Goal: Navigation & Orientation: Find specific page/section

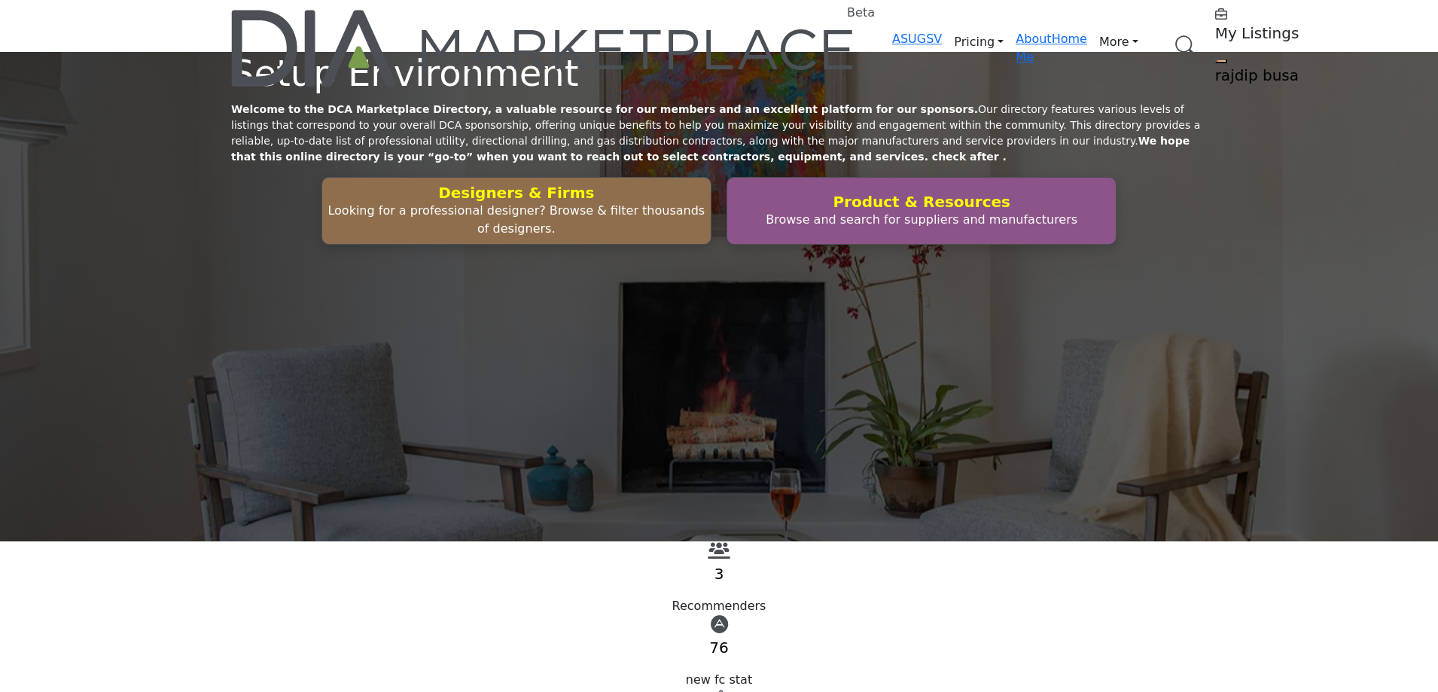
click at [0, 0] on link "Browse Categories" at bounding box center [0, 0] width 0 height 0
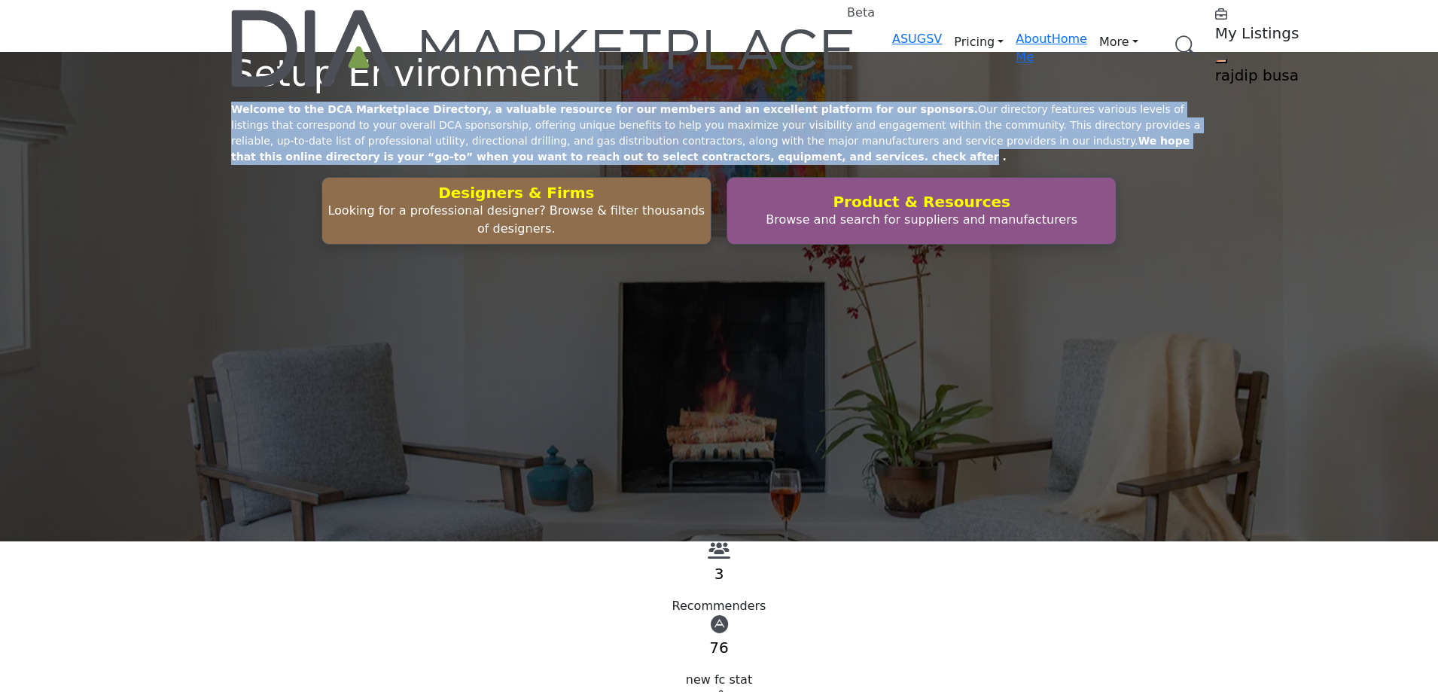
drag, startPoint x: 892, startPoint y: 305, endPoint x: 279, endPoint y: 263, distance: 613.7
click at [279, 165] on p "Welcome to the DCA Marketplace Directory, a valuable resource for our members a…" at bounding box center [719, 133] width 976 height 63
drag, startPoint x: 282, startPoint y: 257, endPoint x: 929, endPoint y: 300, distance: 647.6
click at [929, 165] on p "Welcome to the DCA Marketplace Directory, a valuable resource for our members a…" at bounding box center [719, 133] width 976 height 63
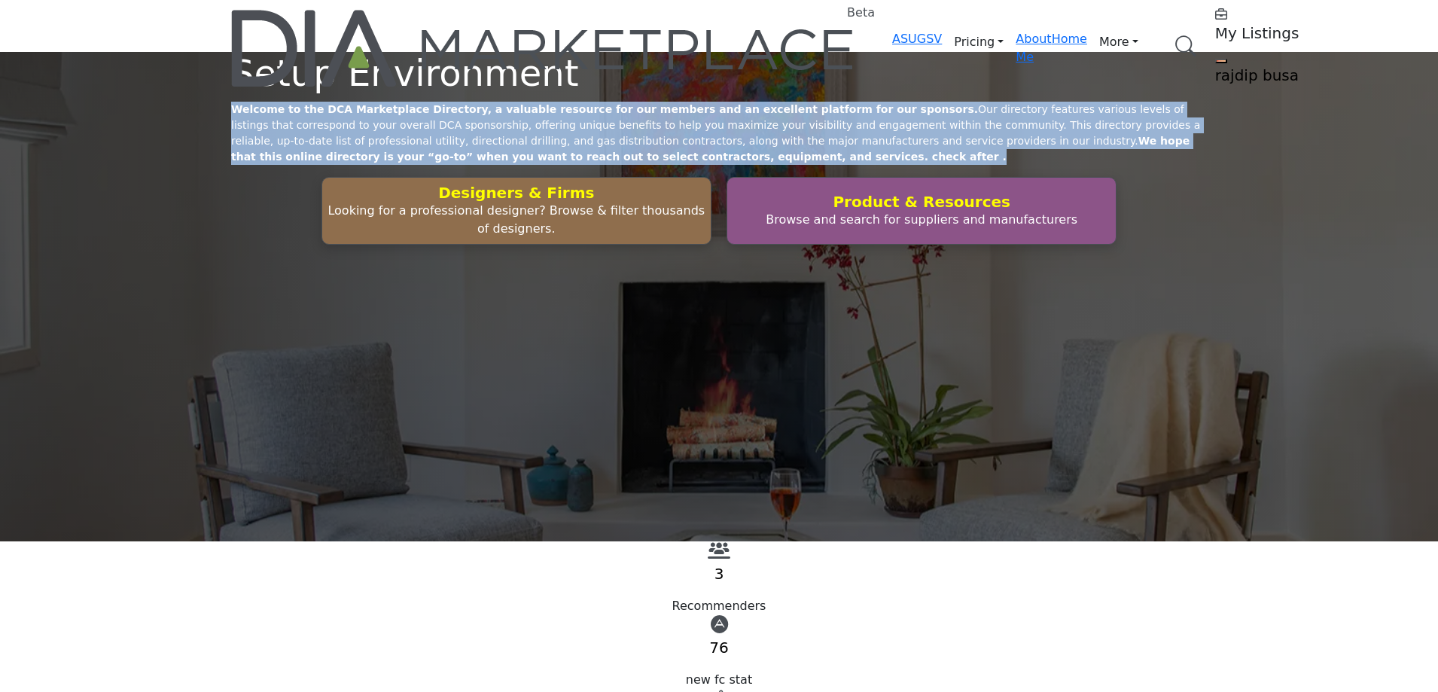
click at [929, 165] on p "Welcome to the DCA Marketplace Directory, a valuable resource for our members a…" at bounding box center [719, 133] width 976 height 63
drag, startPoint x: 906, startPoint y: 300, endPoint x: 282, endPoint y: 250, distance: 625.5
click at [284, 245] on div "Setup Environment Welcome to the DCA Marketplace Directory, a valuable resource…" at bounding box center [719, 148] width 976 height 193
click at [276, 165] on p "Welcome to the DCA Marketplace Directory, a valuable resource for our members a…" at bounding box center [719, 133] width 976 height 63
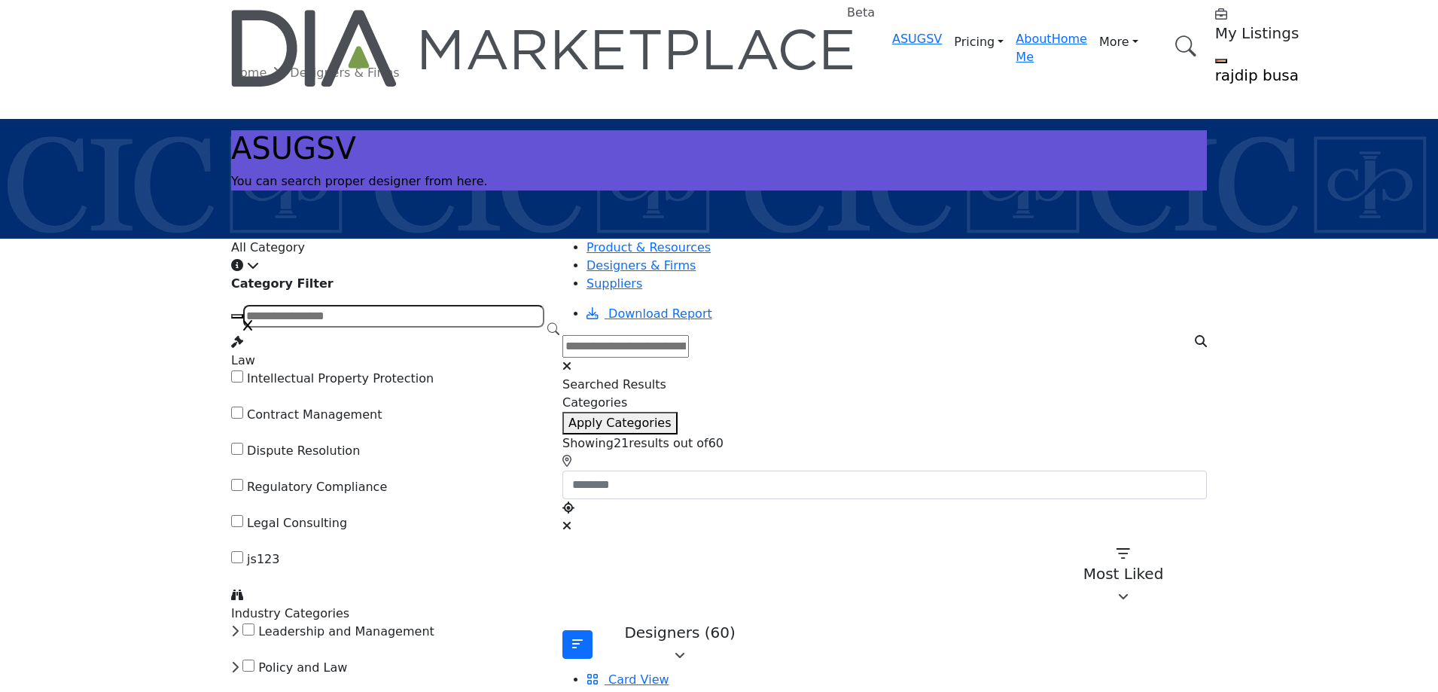
click at [525, 260] on div "Click to view information" at bounding box center [387, 266] width 313 height 18
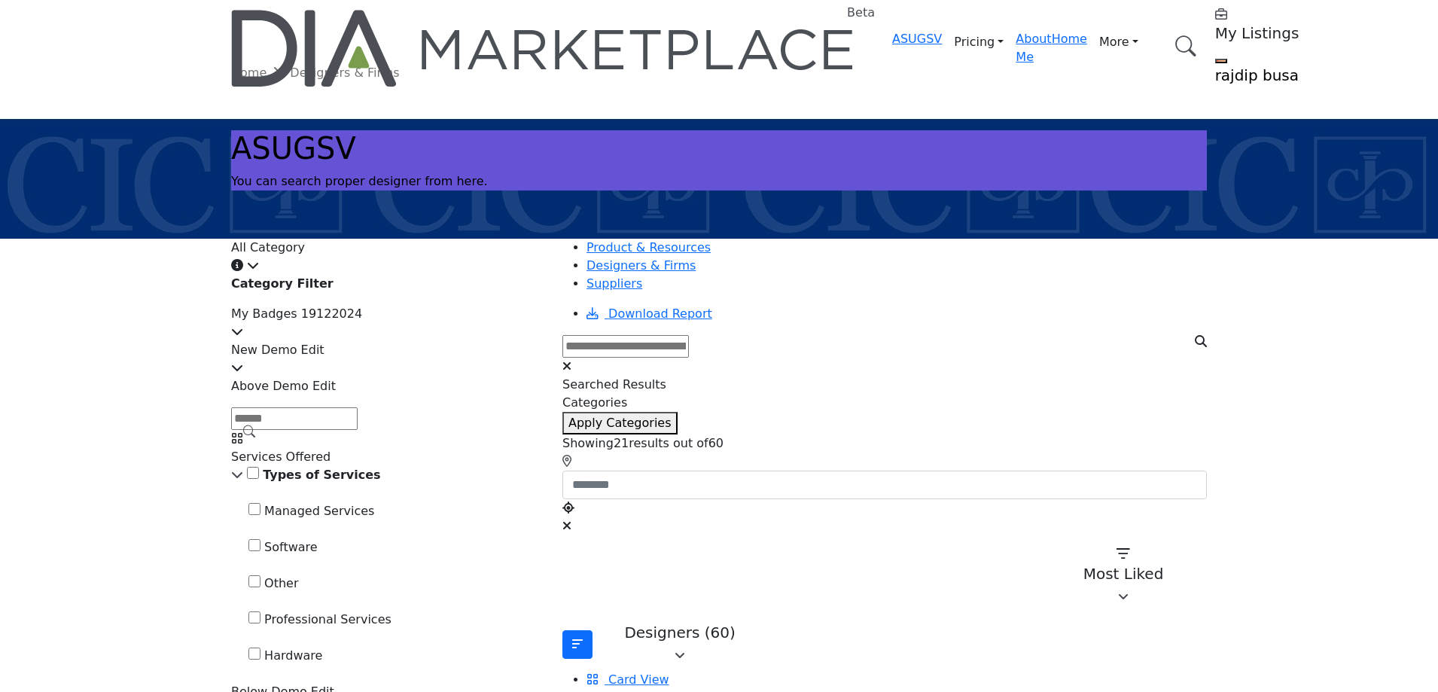
click at [528, 260] on div "Click to view information" at bounding box center [387, 266] width 313 height 18
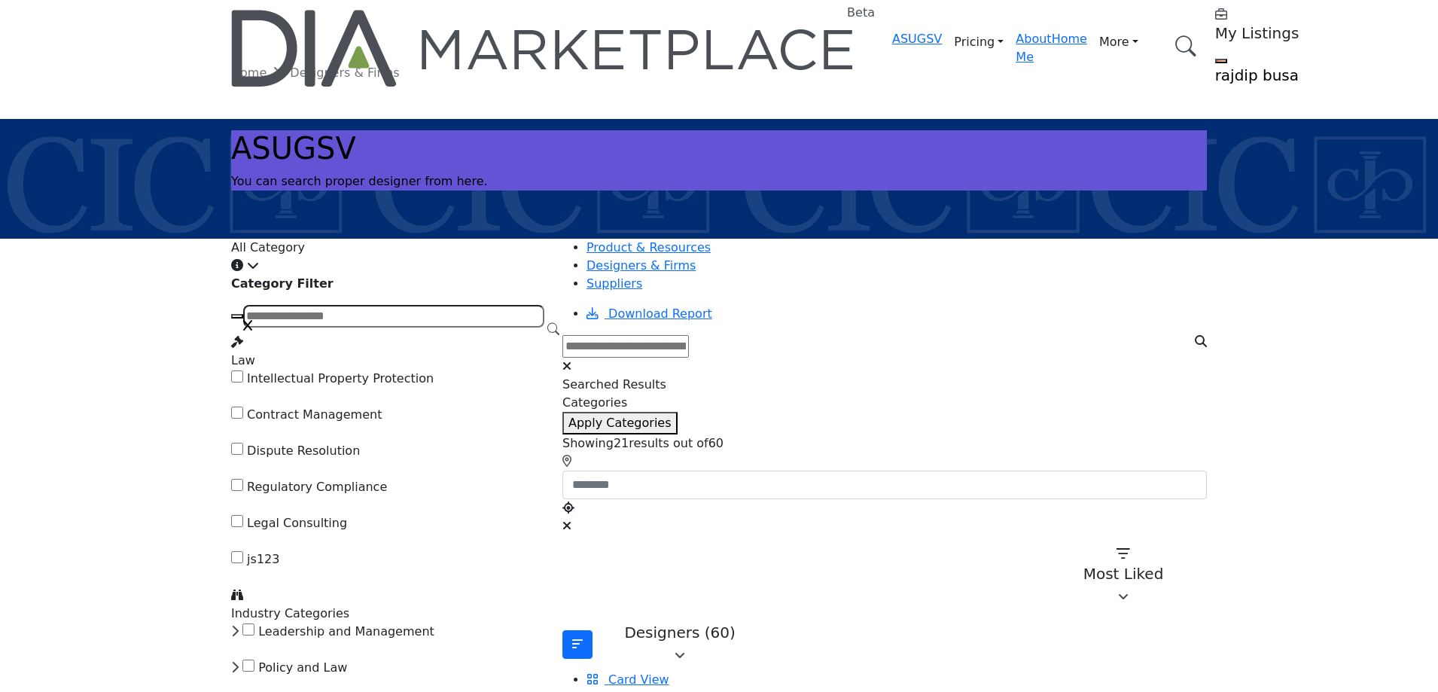
click at [259, 259] on icon at bounding box center [253, 265] width 12 height 12
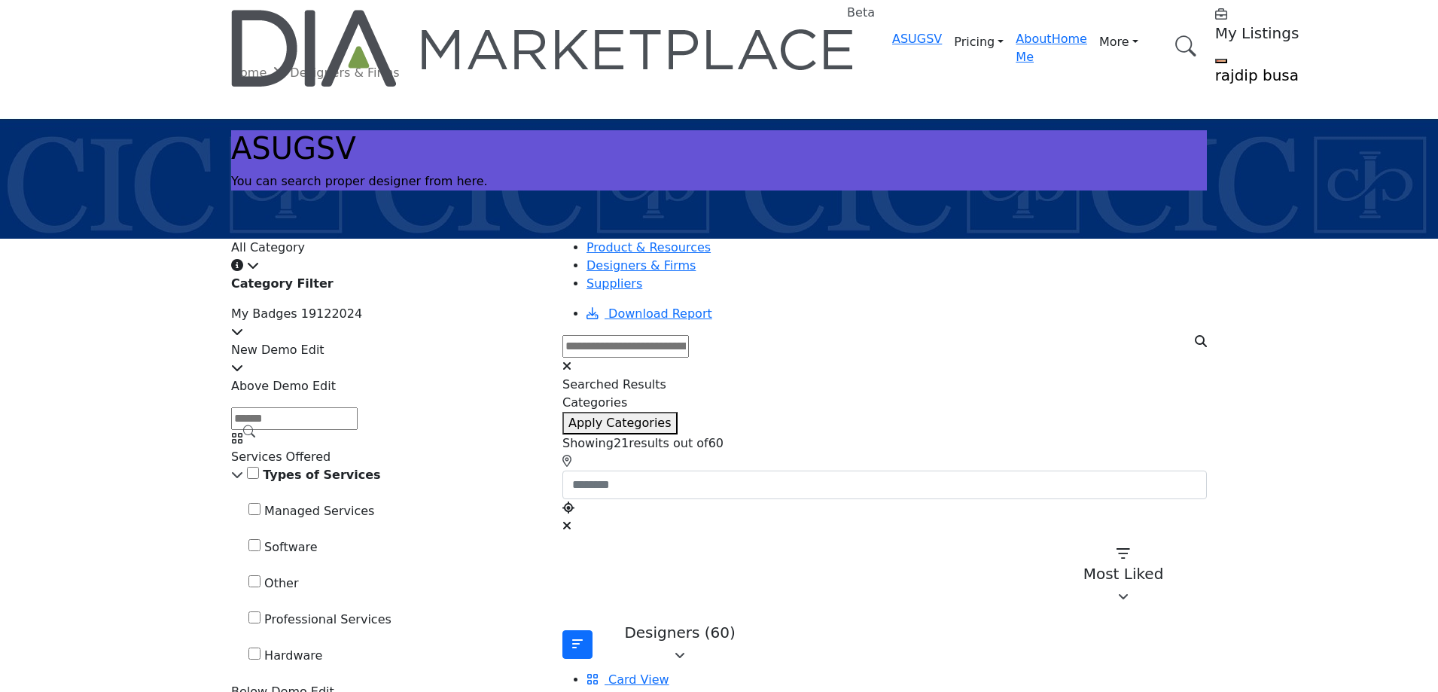
click at [259, 259] on icon at bounding box center [253, 265] width 12 height 12
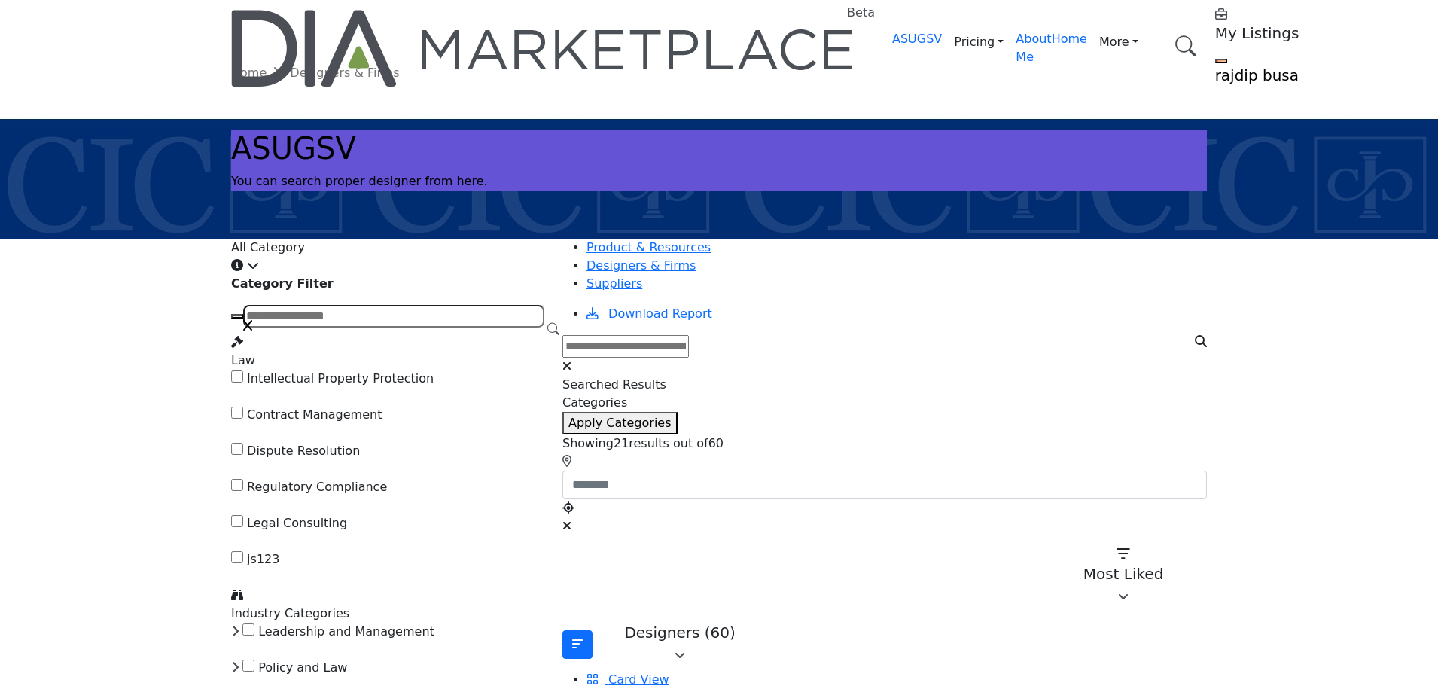
click at [259, 259] on icon at bounding box center [253, 265] width 12 height 12
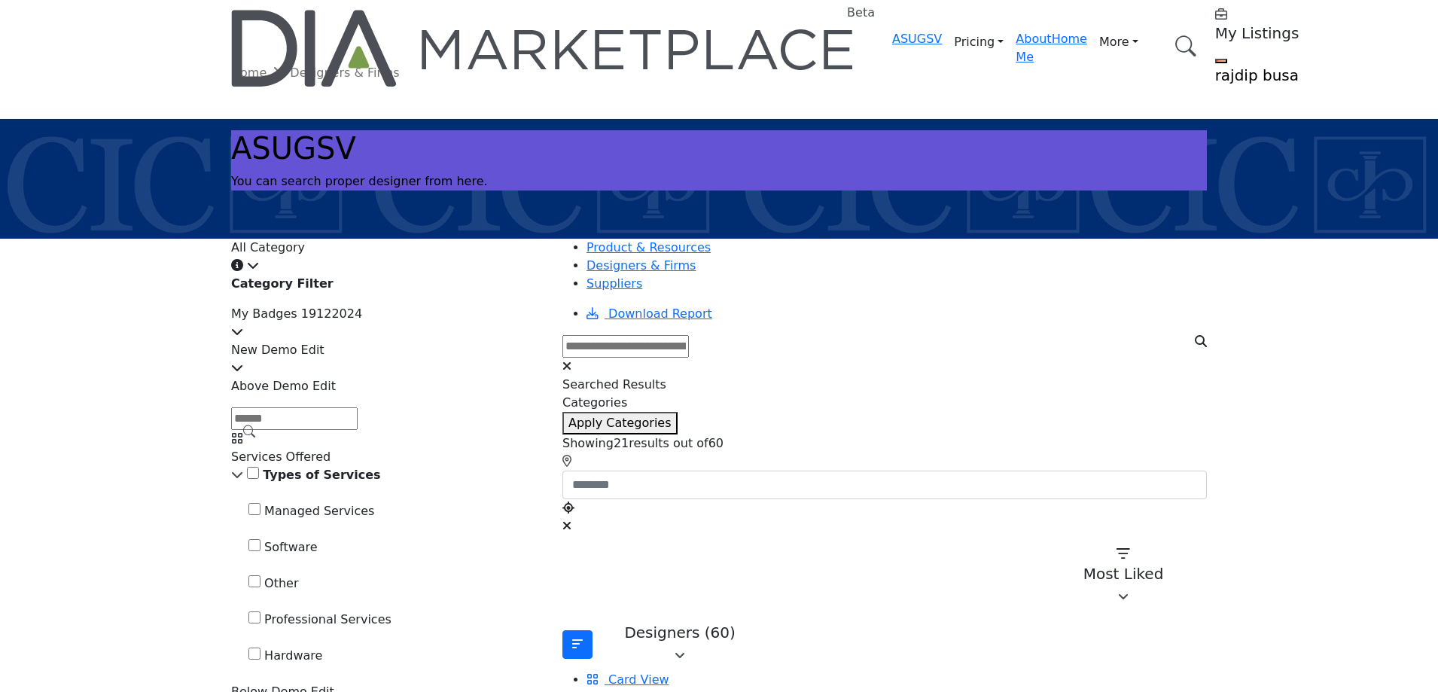
click at [259, 260] on icon at bounding box center [253, 265] width 12 height 12
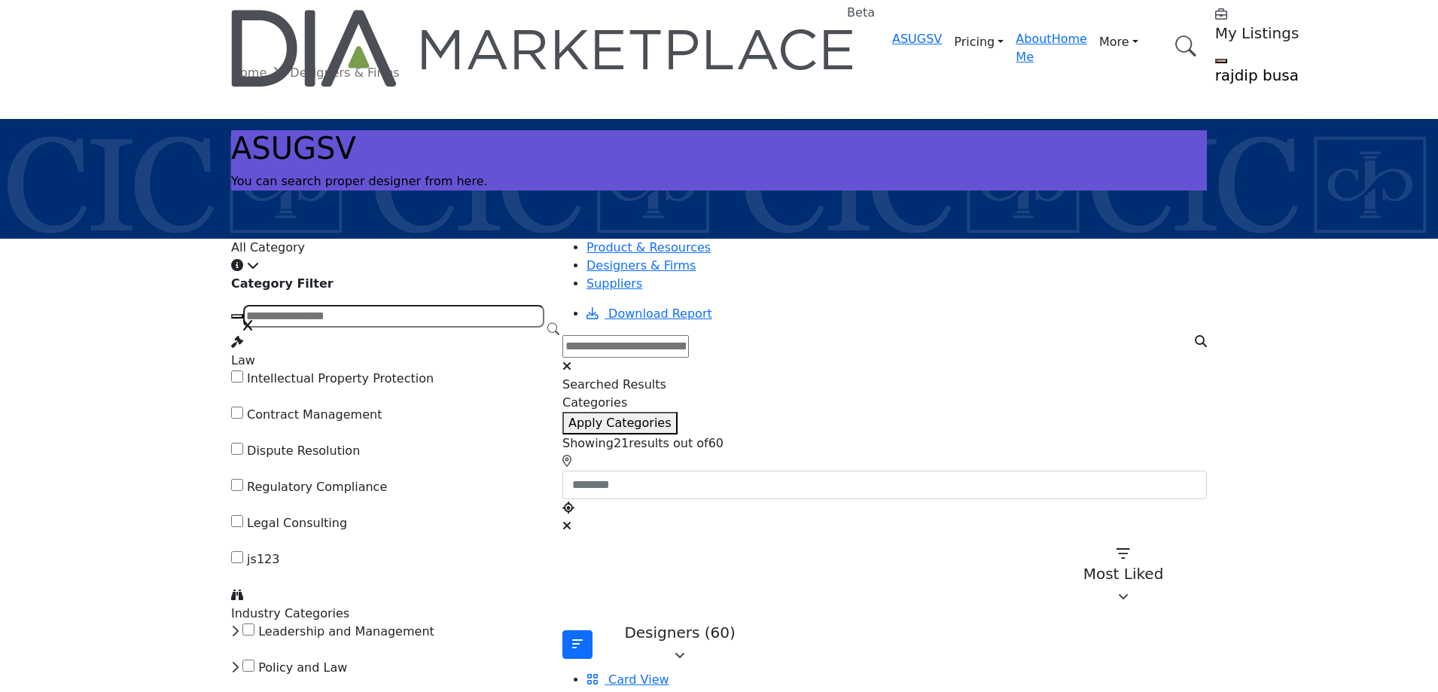
click at [259, 260] on icon at bounding box center [253, 265] width 12 height 12
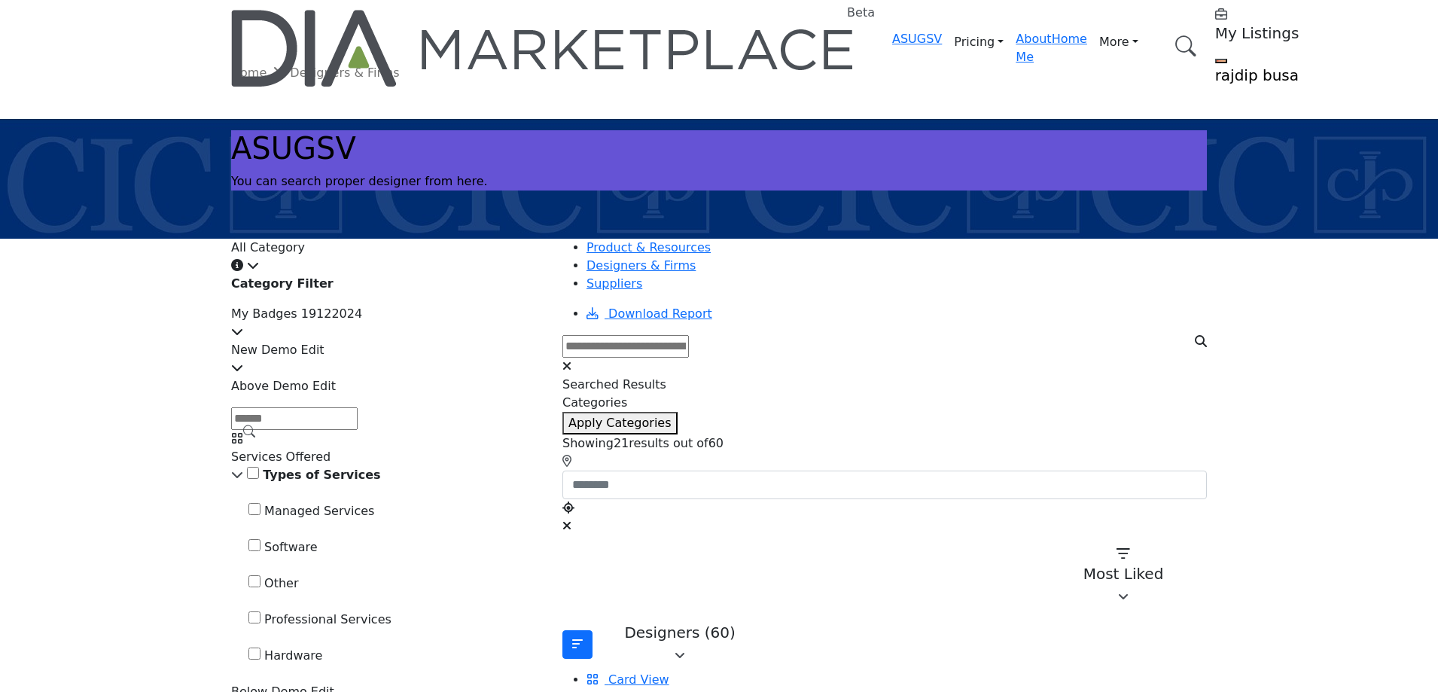
click at [259, 262] on icon at bounding box center [253, 265] width 12 height 12
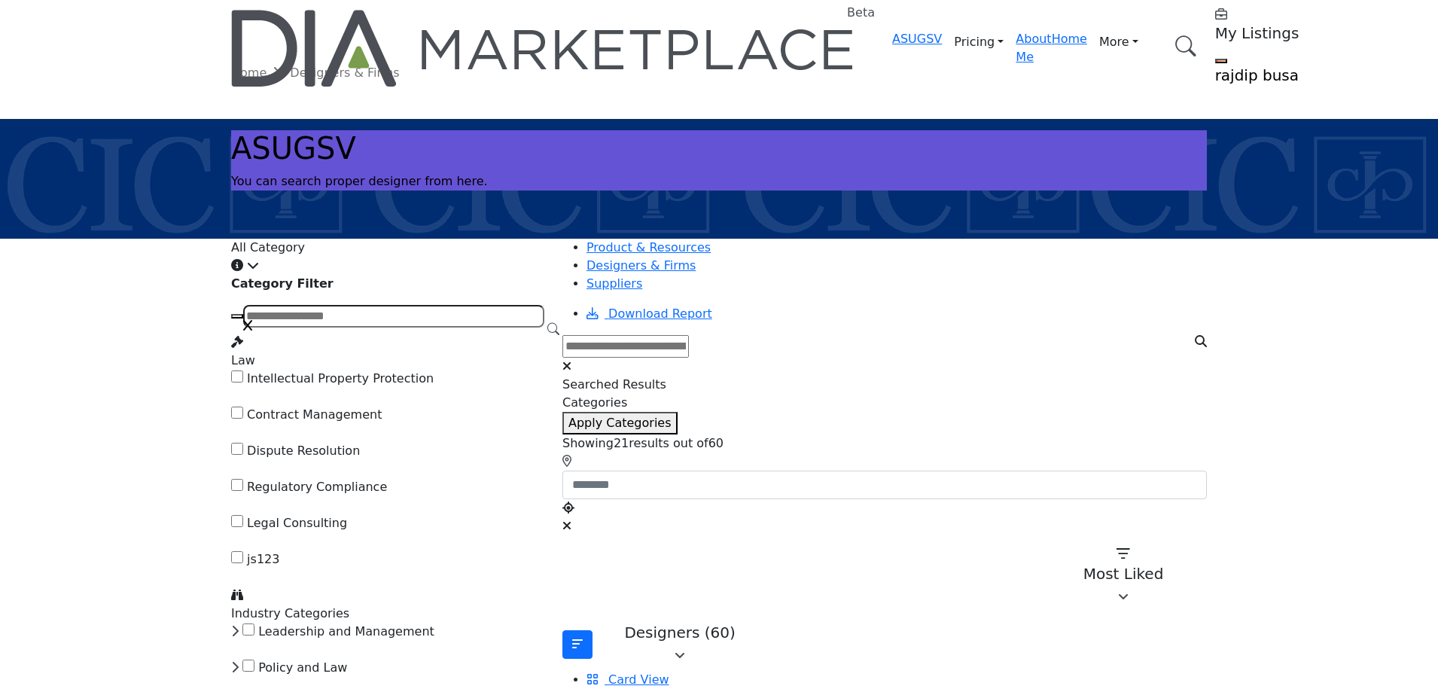
click at [259, 262] on icon at bounding box center [253, 265] width 12 height 12
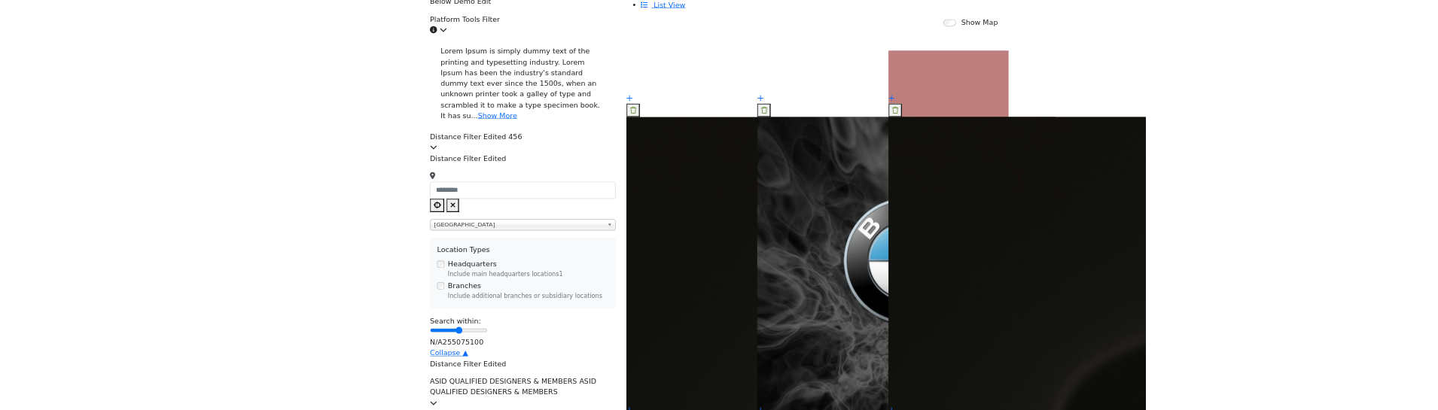
scroll to position [828, 0]
